Goal: Information Seeking & Learning: Learn about a topic

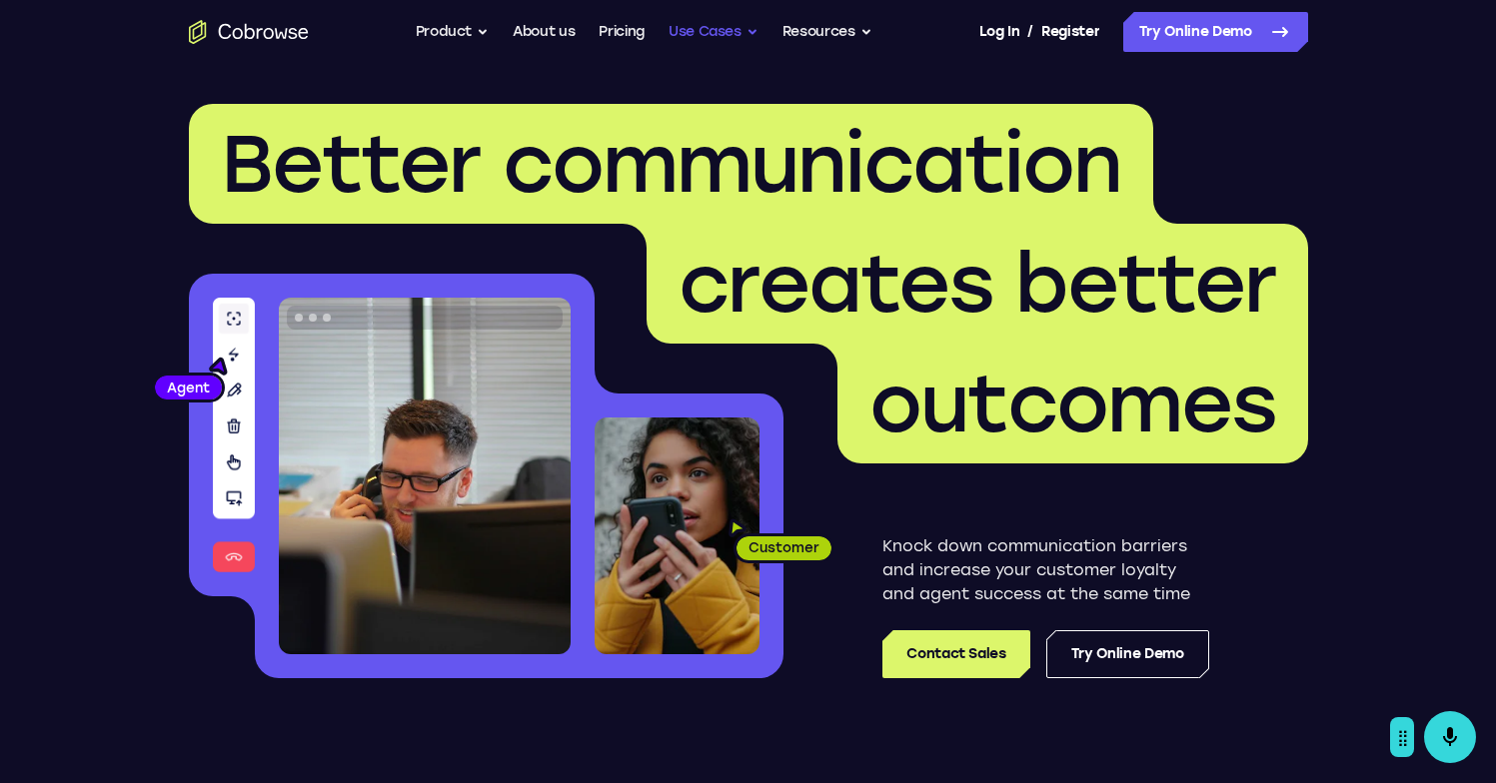
click at [713, 27] on button "Use Cases" at bounding box center [713, 32] width 90 height 40
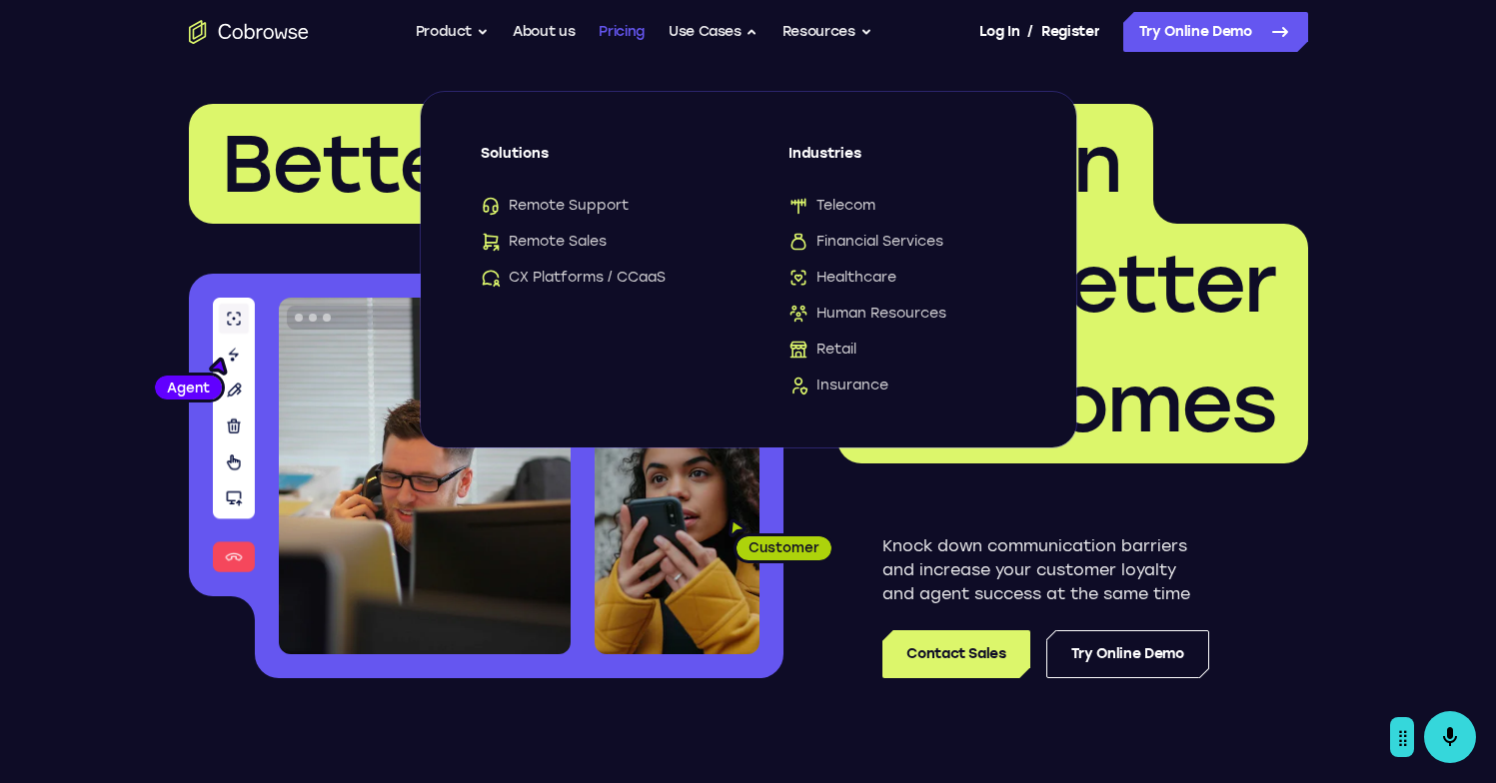
click at [620, 30] on link "Pricing" at bounding box center [621, 32] width 46 height 40
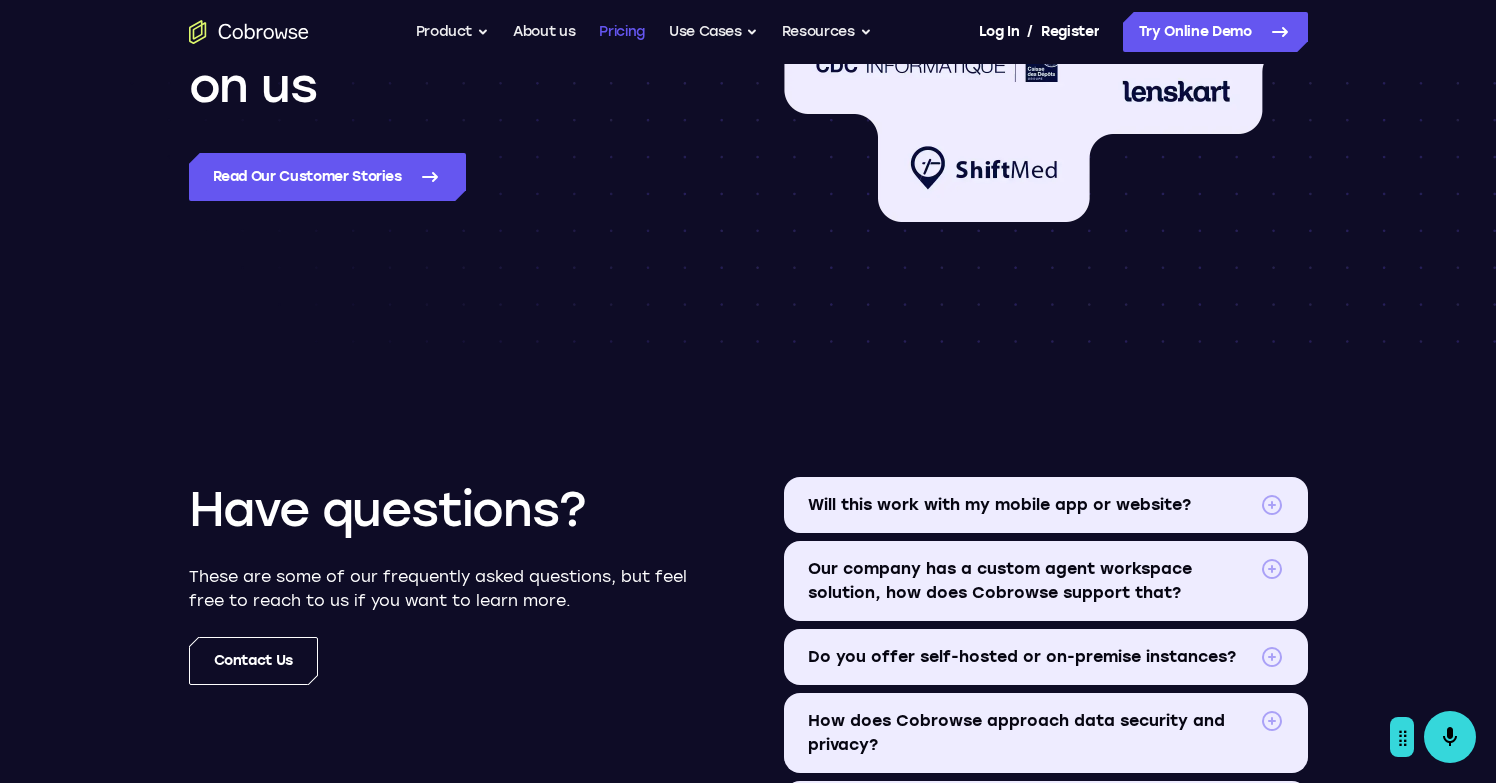
scroll to position [2212, 0]
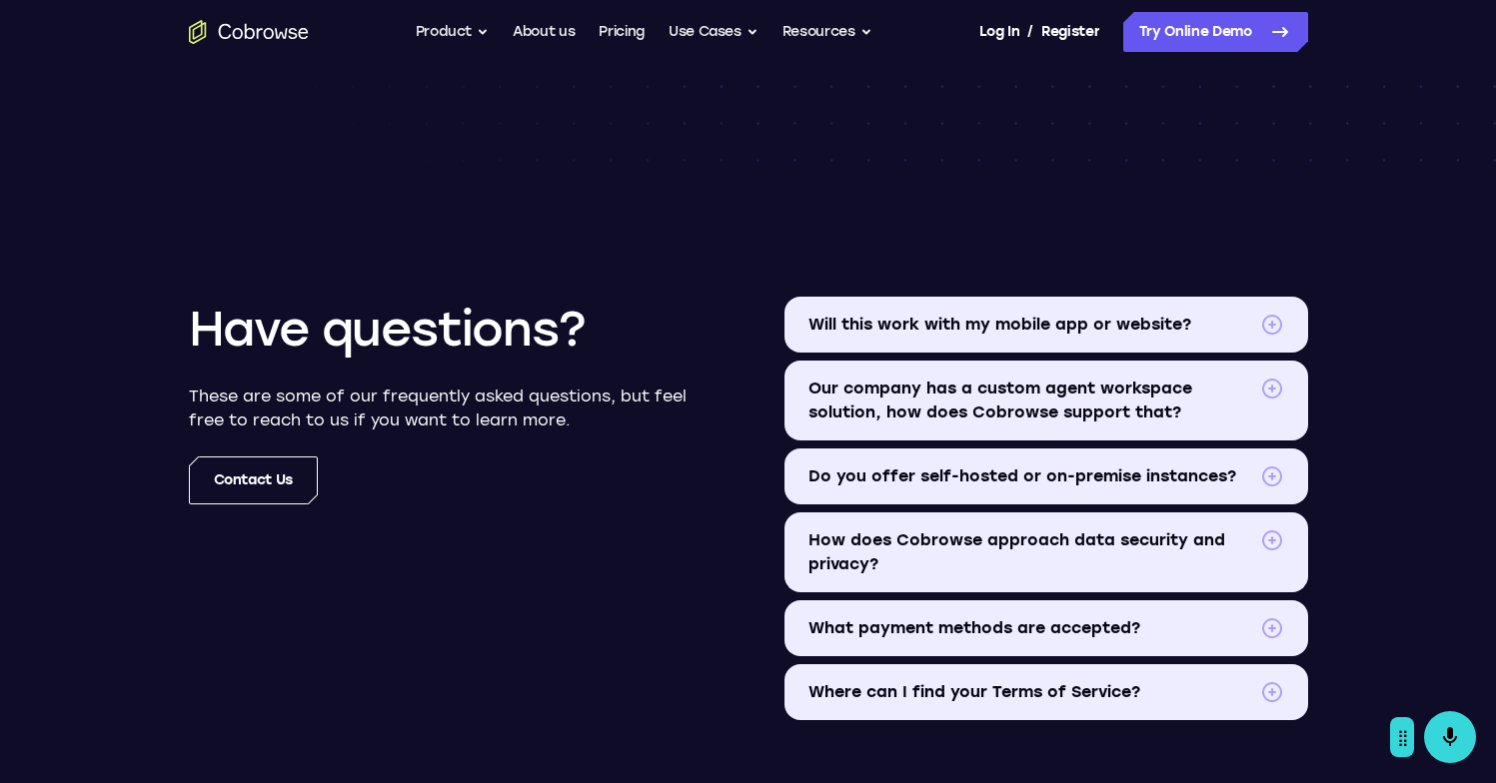
click at [1088, 408] on span "Our company has a custom agent workspace solution, how does Cobrowse support th…" at bounding box center [1030, 401] width 444 height 48
